Goal: Task Accomplishment & Management: Complete application form

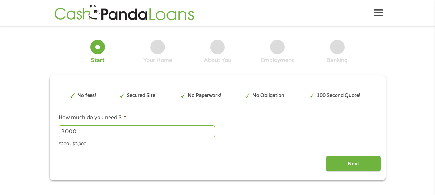
type input "Cj0KCQjwnovFBhDnARIsAO4V7mDBYiUpQjMd1VUAfWG9xSWaH3f2PKpvdrsVZaITZ9TSozmy859l6BU…"
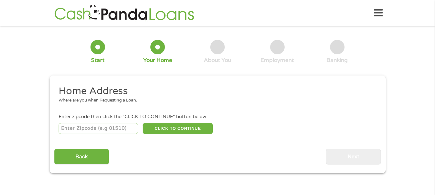
click at [97, 129] on input "number" at bounding box center [99, 128] width 80 height 11
type input "85621"
click at [163, 132] on button "CLICK TO CONTINUE" at bounding box center [178, 128] width 70 height 11
type input "85621"
type input "Nogales"
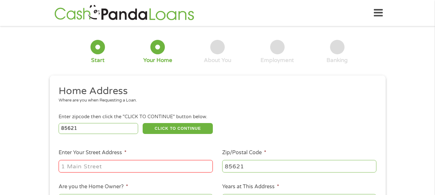
click at [149, 167] on input "Enter Your Street Address *" at bounding box center [136, 166] width 154 height 12
type input "2050 N. Congress Dr."
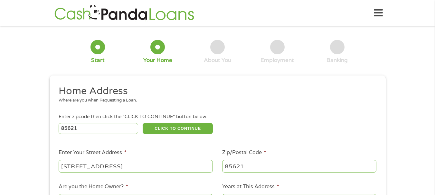
click at [201, 165] on input "2050 N. Congress Dr." at bounding box center [136, 166] width 154 height 12
click at [200, 153] on li "Enter Your Street Address * 2050 N. Congress Dr." at bounding box center [136, 161] width 164 height 25
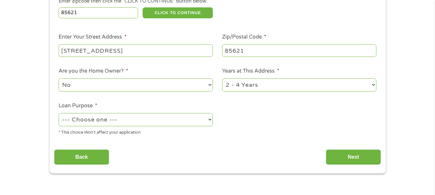
scroll to position [129, 0]
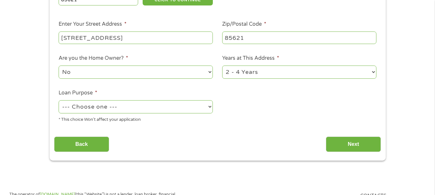
click at [173, 110] on select "--- Choose one --- Pay Bills Debt Consolidation Home Improvement Major Purchase…" at bounding box center [136, 106] width 154 height 13
select select "paybills"
click at [59, 100] on select "--- Choose one --- Pay Bills Debt Consolidation Home Improvement Major Purchase…" at bounding box center [136, 106] width 154 height 13
click at [337, 135] on div "Back Next" at bounding box center [217, 142] width 327 height 20
click at [338, 140] on input "Next" at bounding box center [353, 145] width 55 height 16
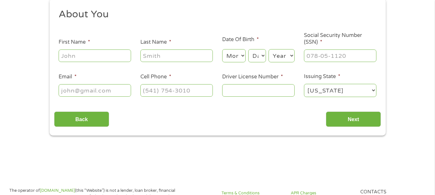
scroll to position [0, 0]
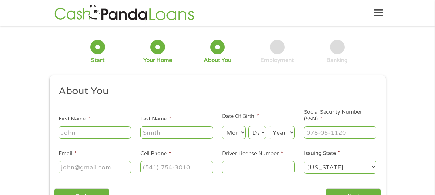
click at [97, 137] on input "First Name *" at bounding box center [95, 133] width 72 height 12
type input "Zeyxel"
type input "Monreal"
type input "(520) 354-1148"
click at [83, 171] on input "Email *" at bounding box center [95, 167] width 72 height 12
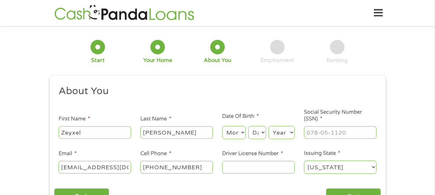
type input "azulacedo@gmail.com"
click at [232, 129] on select "Month 1 2 3 4 5 6 7 8 9 10 11 12" at bounding box center [234, 132] width 24 height 13
select select "10"
click at [222, 126] on select "Month 1 2 3 4 5 6 7 8 9 10 11 12" at bounding box center [234, 132] width 24 height 13
click at [254, 135] on select "Day 1 2 3 4 5 6 7 8 9 10 11 12 13 14 15 16 17 18 19 20 21 22 23 24 25 26 27 28 …" at bounding box center [256, 132] width 17 height 13
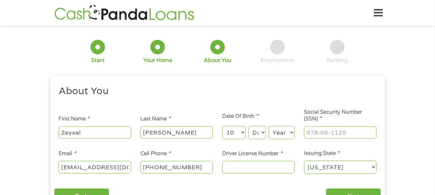
select select "18"
click at [248, 126] on select "Day 1 2 3 4 5 6 7 8 9 10 11 12 13 14 15 16 17 18 19 20 21 22 23 24 25 26 27 28 …" at bounding box center [256, 132] width 17 height 13
click at [280, 133] on select "Year 2007 2006 2005 2004 2003 2002 2001 2000 1999 1998 1997 1996 1995 1994 1993…" at bounding box center [282, 132] width 26 height 13
select select "2000"
click at [269, 126] on select "Year 2007 2006 2005 2004 2003 2002 2001 2000 1999 1998 1997 1996 1995 1994 1993…" at bounding box center [282, 132] width 26 height 13
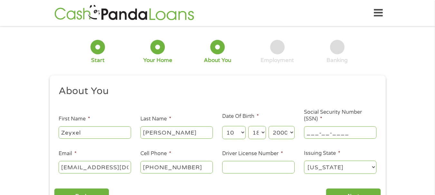
click at [314, 135] on input "___-__-____" at bounding box center [340, 133] width 72 height 12
type input "765-03-3023"
click at [267, 167] on input "Driver License Number *" at bounding box center [258, 167] width 72 height 12
type input "C-15334607"
click at [258, 182] on div "About You This field is hidden when viewing the form Title * --- Choose one ---…" at bounding box center [217, 144] width 327 height 119
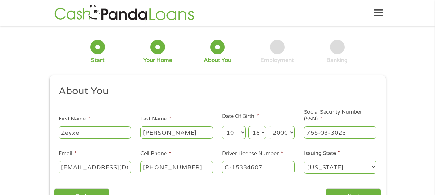
click at [427, 147] on div "1 Start 2 Your Home 3 About You 4 Employment 5 Banking 6 This field is hidden w…" at bounding box center [217, 122] width 435 height 182
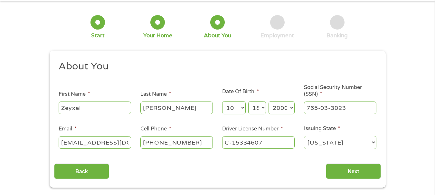
scroll to position [26, 0]
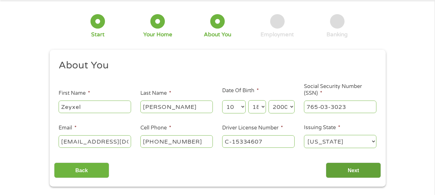
click at [336, 176] on input "Next" at bounding box center [353, 171] width 55 height 16
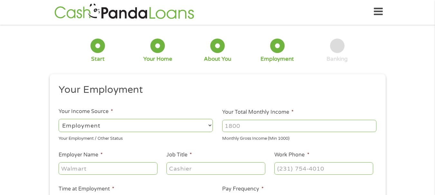
scroll to position [3, 3]
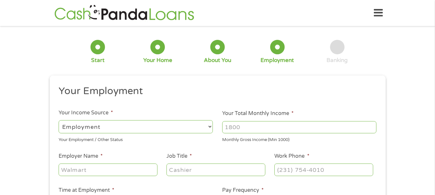
click at [151, 128] on select "--- Choose one --- Employment Self Employed Benefits" at bounding box center [136, 126] width 154 height 13
click at [59, 120] on select "--- Choose one --- Employment Self Employed Benefits" at bounding box center [136, 126] width 154 height 13
click at [257, 122] on input "Your Total Monthly Income *" at bounding box center [299, 127] width 154 height 12
type input "1200"
click at [108, 171] on input "Employer Name *" at bounding box center [108, 170] width 99 height 12
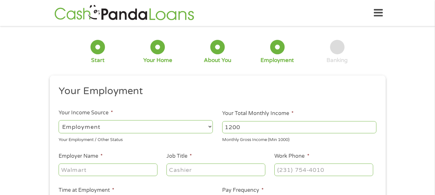
click at [186, 171] on input "Job Title *" at bounding box center [215, 170] width 99 height 12
type input "dishwasher"
click at [124, 175] on input "Employer Name *" at bounding box center [108, 170] width 99 height 12
type input "Resterunte"
click at [296, 165] on input "(___) ___-____" at bounding box center [323, 170] width 99 height 12
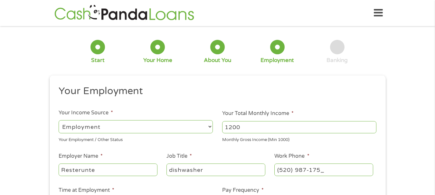
type input "(520) 987-1750"
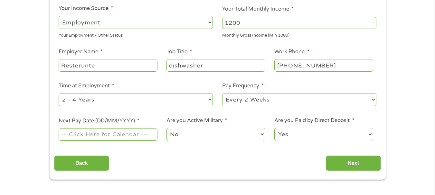
scroll to position [107, 0]
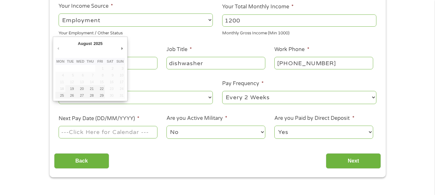
click at [156, 133] on input "Next Pay Date (DD/MM/YYYY) *" at bounding box center [108, 132] width 99 height 12
type input "02/09/2025"
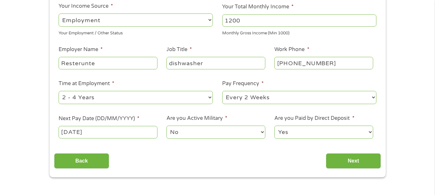
click at [277, 132] on select "Yes No" at bounding box center [323, 132] width 99 height 13
click at [274, 126] on select "Yes No" at bounding box center [323, 132] width 99 height 13
click at [343, 159] on input "Next" at bounding box center [353, 162] width 55 height 16
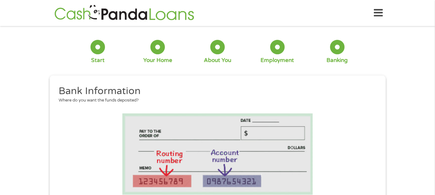
scroll to position [41, 3]
click at [343, 159] on li at bounding box center [217, 154] width 327 height 81
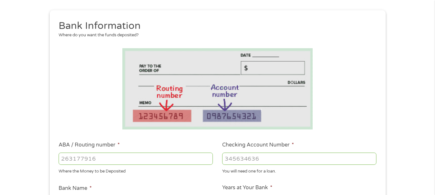
scroll to position [77, 0]
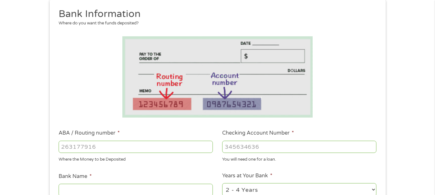
click at [183, 151] on input "ABA / Routing number *" at bounding box center [136, 147] width 154 height 12
type input "1221000248"
type input "JPMORGAN CHASE BANK NA"
type input "1221000248"
click at [278, 149] on input "Checking Account Number *" at bounding box center [299, 147] width 154 height 12
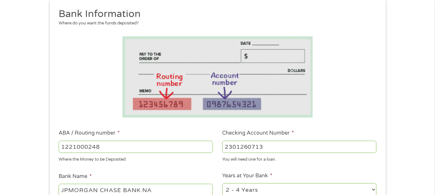
type input "2301260713"
click at [187, 177] on li "Bank Name * JPMORGAN CHASE BANK NA We do NOT store your bank details!" at bounding box center [136, 189] width 164 height 33
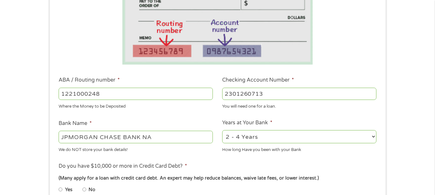
scroll to position [142, 0]
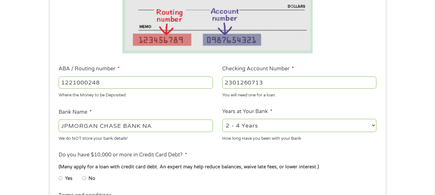
click at [173, 128] on input "JPMORGAN CHASE BANK NA" at bounding box center [136, 126] width 154 height 12
type input "J"
type input "wells fargo"
click at [191, 140] on div "We do NOT store your bank details!" at bounding box center [136, 137] width 154 height 9
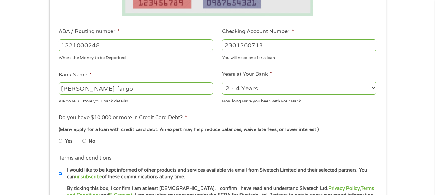
scroll to position [180, 0]
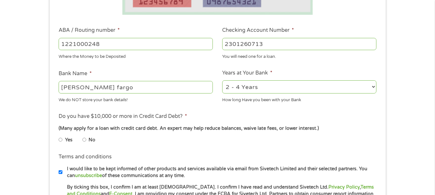
click at [90, 140] on label "No" at bounding box center [92, 140] width 7 height 7
click at [86, 140] on input "No" at bounding box center [84, 140] width 4 height 10
radio input "true"
click at [59, 135] on input "Yes" at bounding box center [61, 140] width 4 height 10
radio input "true"
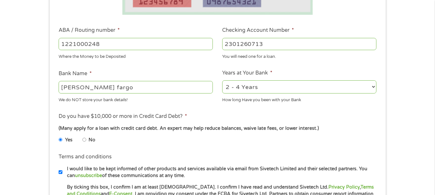
click at [82, 135] on input "No" at bounding box center [84, 140] width 4 height 10
radio input "true"
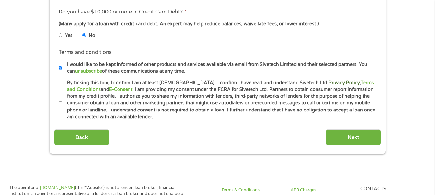
scroll to position [287, 0]
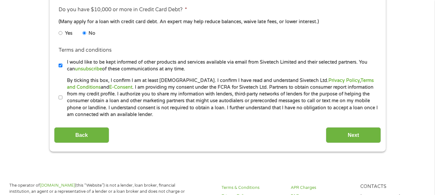
click at [55, 101] on li "Terms and conditions * By ticking this box, I confirm I am at least 18 years ol…" at bounding box center [217, 97] width 327 height 41
click at [59, 99] on input "By ticking this box, I confirm I am at least 18 years old. I confirm I have rea…" at bounding box center [61, 98] width 4 height 10
checkbox input "true"
click at [361, 133] on input "Next" at bounding box center [353, 136] width 55 height 16
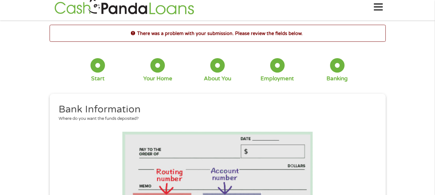
scroll to position [0, 0]
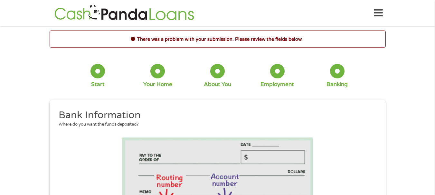
click at [343, 145] on li at bounding box center [217, 178] width 327 height 81
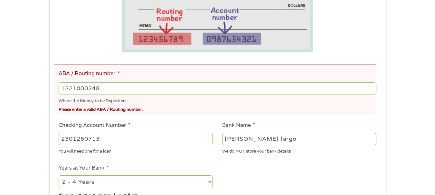
scroll to position [167, 0]
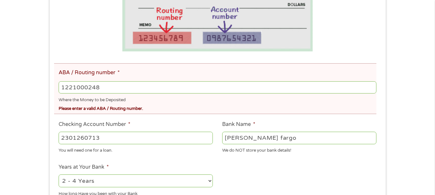
click at [215, 92] on input "1221000248" at bounding box center [217, 87] width 317 height 12
type input "1"
type input "1221000248"
click at [270, 135] on input "JPMORGAN CHASE BANK NA" at bounding box center [299, 138] width 154 height 12
click at [270, 135] on input "ASE BANK" at bounding box center [299, 138] width 154 height 12
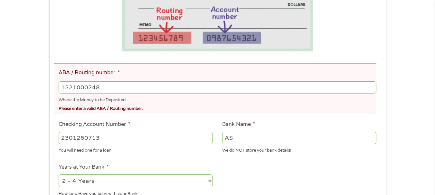
type input "A"
type input "Wells Fargo"
click at [263, 146] on div "We do NOT store your bank details!" at bounding box center [299, 150] width 154 height 9
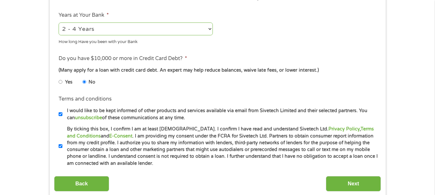
scroll to position [333, 0]
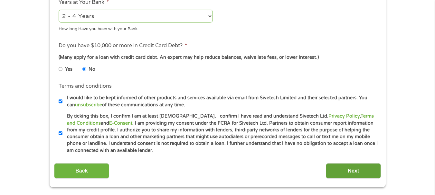
click at [363, 169] on input "Next" at bounding box center [353, 172] width 55 height 16
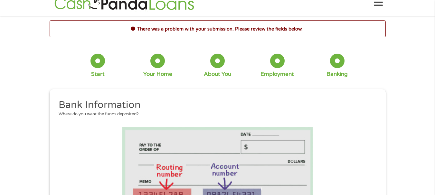
scroll to position [0, 0]
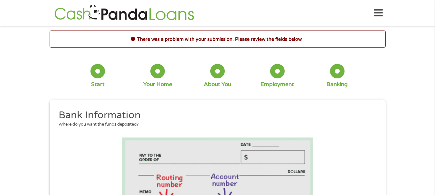
click at [327, 118] on h2 "Bank Information" at bounding box center [215, 115] width 313 height 13
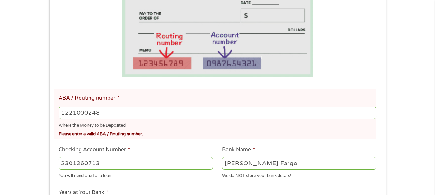
scroll to position [155, 0]
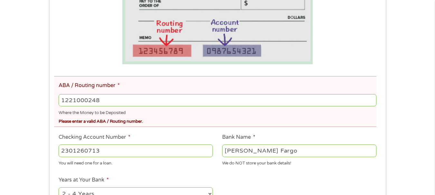
drag, startPoint x: 244, startPoint y: 101, endPoint x: 236, endPoint y: 101, distance: 7.7
click at [237, 100] on input "1221000248" at bounding box center [217, 100] width 317 height 12
click at [222, 102] on input "1221000248" at bounding box center [217, 100] width 317 height 12
type input "12210002"
type input "JPMORGAN CHASE BANK NA"
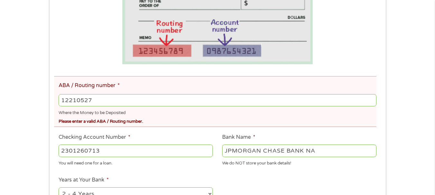
type input "122105278"
type input "WELLS FARGO BANK NA ARIZONA"
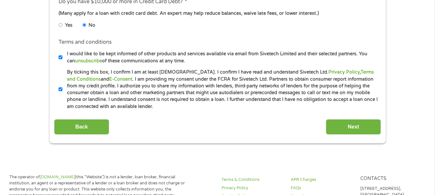
scroll to position [406, 0]
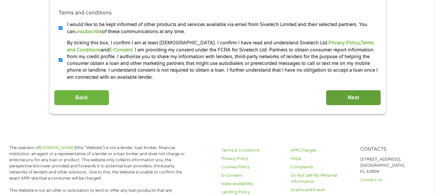
type input "122105278"
click at [354, 96] on input "Next" at bounding box center [353, 98] width 55 height 16
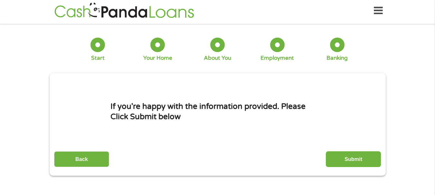
scroll to position [0, 0]
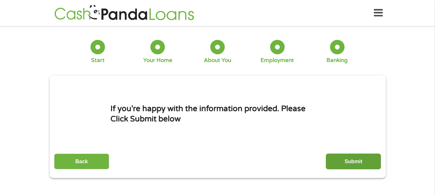
click at [355, 162] on input "Submit" at bounding box center [353, 162] width 55 height 16
